Goal: Information Seeking & Learning: Learn about a topic

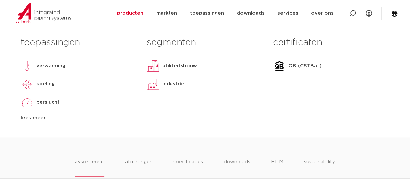
scroll to position [296, 0]
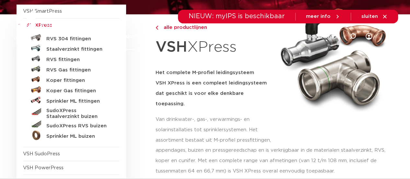
scroll to position [97, 0]
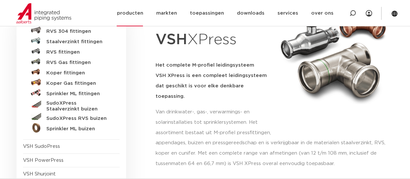
click at [134, 14] on link "producten" at bounding box center [130, 13] width 26 height 26
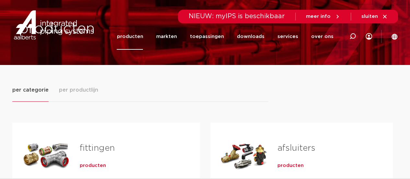
scroll to position [97, 0]
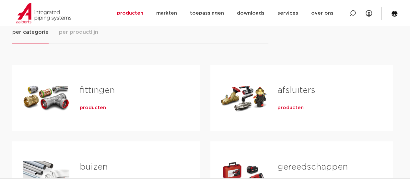
click at [99, 91] on link "fittingen" at bounding box center [97, 90] width 35 height 8
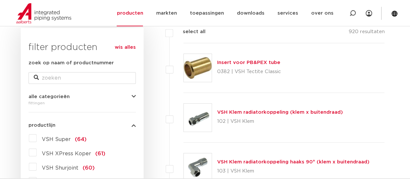
scroll to position [162, 0]
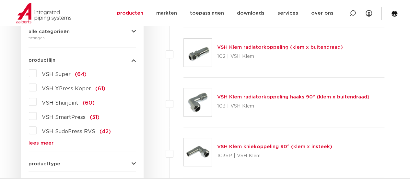
click at [50, 74] on span "VSH Super" at bounding box center [56, 74] width 29 height 5
click at [0, 0] on input "VSH Super (64)" at bounding box center [0, 0] width 0 height 0
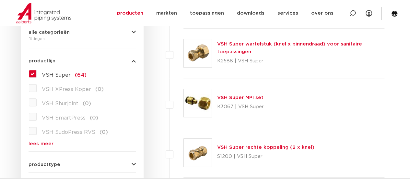
scroll to position [162, 0]
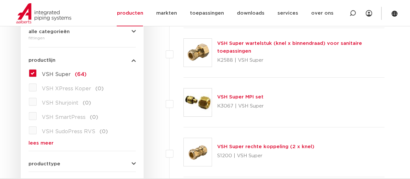
click at [37, 74] on label "VSH Super (64)" at bounding box center [62, 73] width 50 height 10
click at [0, 0] on input "VSH Super (64)" at bounding box center [0, 0] width 0 height 0
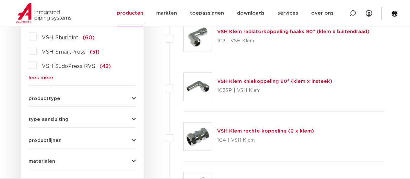
scroll to position [186, 0]
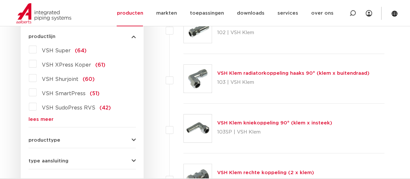
click at [50, 117] on link "lees meer" at bounding box center [82, 119] width 107 height 5
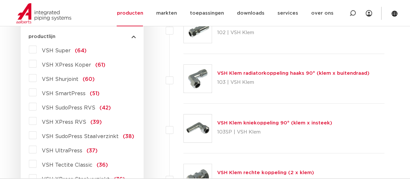
click at [78, 138] on span "VSH SudoPress Staalverzinkt" at bounding box center [80, 136] width 77 height 5
click at [0, 0] on input "VSH SudoPress Staalverzinkt (38)" at bounding box center [0, 0] width 0 height 0
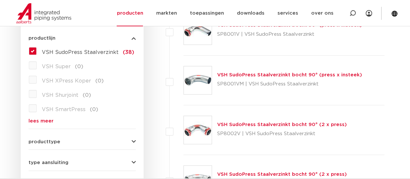
scroll to position [186, 0]
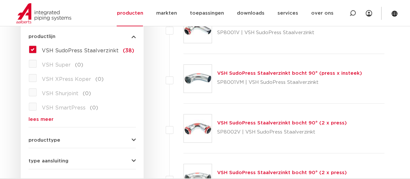
click at [37, 47] on label "VSH SudoPress Staalverzinkt (38)" at bounding box center [86, 49] width 98 height 10
click at [0, 0] on input "VSH SudoPress Staalverzinkt (38)" at bounding box center [0, 0] width 0 height 0
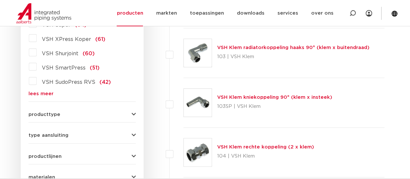
scroll to position [213, 0]
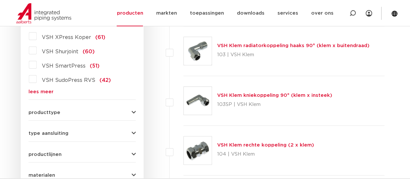
click at [62, 80] on span "VSH SudoPress RVS" at bounding box center [68, 79] width 53 height 5
click at [0, 0] on input "VSH SudoPress RVS (42)" at bounding box center [0, 0] width 0 height 0
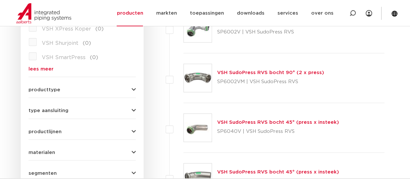
scroll to position [246, 0]
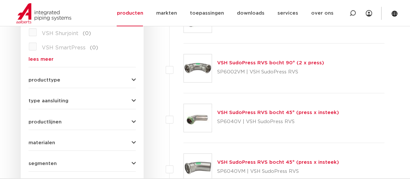
click at [116, 100] on button "type aansluiting" at bounding box center [82, 100] width 107 height 5
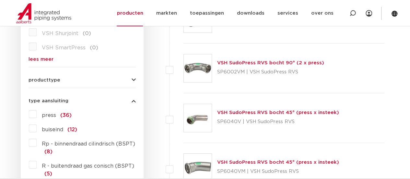
click at [119, 79] on button "producttype" at bounding box center [82, 79] width 107 height 5
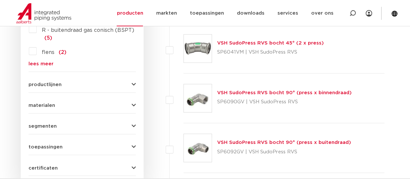
scroll to position [473, 0]
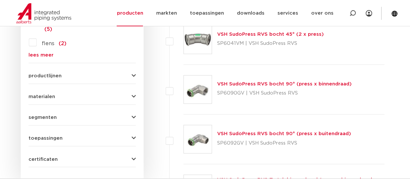
click at [108, 118] on button "segmenten" at bounding box center [82, 117] width 107 height 5
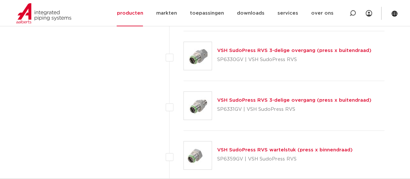
scroll to position [1478, 0]
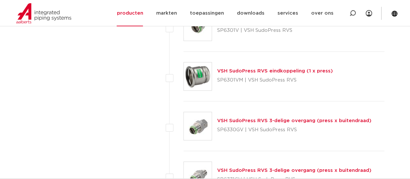
click at [245, 118] on link "VSH SudoPress RVS 3-delige overgang (press x buitendraad)" at bounding box center [294, 120] width 154 height 5
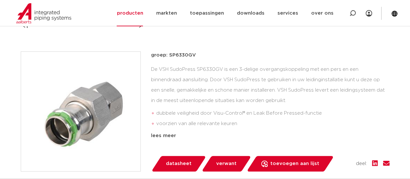
scroll to position [97, 0]
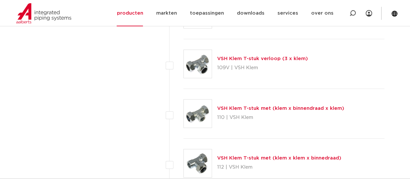
scroll to position [764, 0]
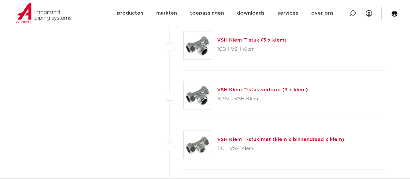
click at [137, 12] on link "producten" at bounding box center [130, 13] width 26 height 26
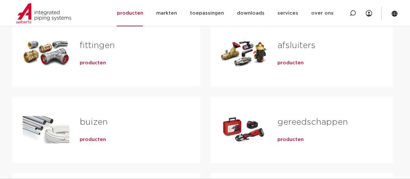
scroll to position [162, 0]
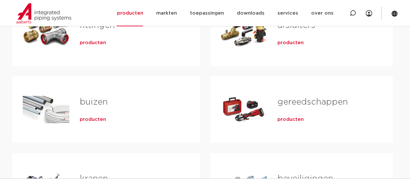
click at [88, 43] on span "producten" at bounding box center [93, 43] width 26 height 6
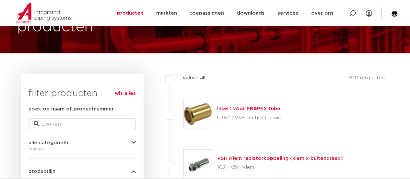
scroll to position [148, 0]
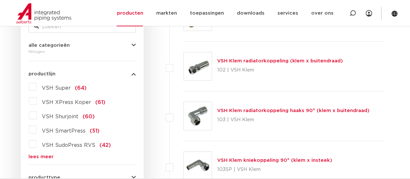
click at [37, 144] on label "VSH SudoPress RVS (42)" at bounding box center [74, 143] width 74 height 10
click at [0, 0] on input "VSH SudoPress RVS (42)" at bounding box center [0, 0] width 0 height 0
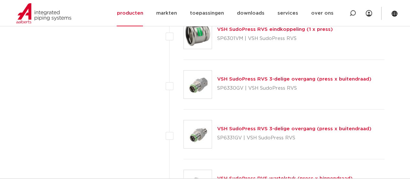
scroll to position [1542, 0]
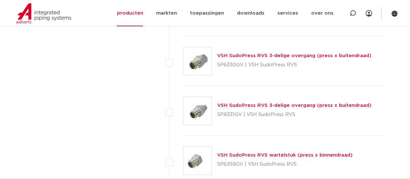
click at [229, 103] on link "VSH SudoPress RVS 3-delige overgang (press x buitendraad)" at bounding box center [294, 105] width 154 height 5
